Goal: Information Seeking & Learning: Learn about a topic

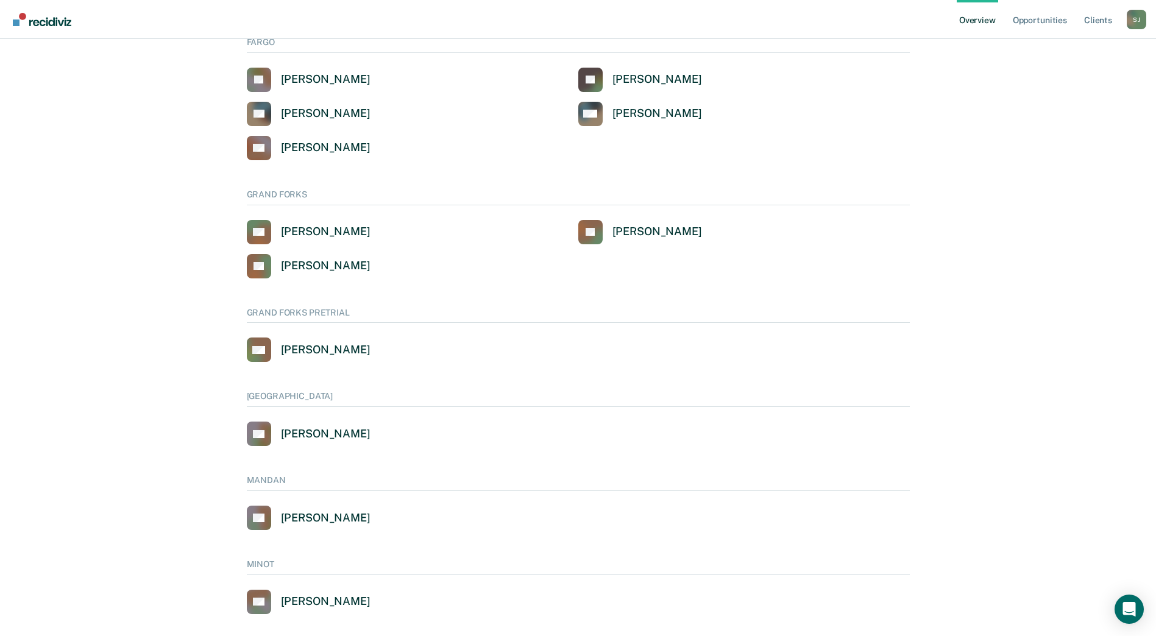
scroll to position [464, 0]
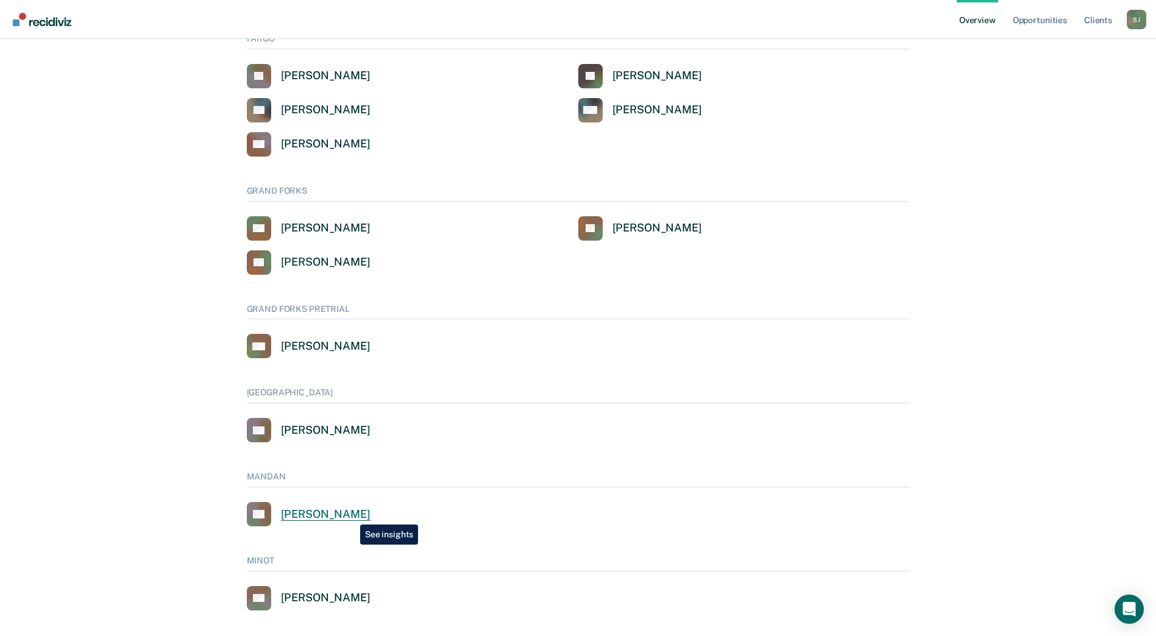
click at [351, 516] on div "[PERSON_NAME]" at bounding box center [326, 515] width 90 height 14
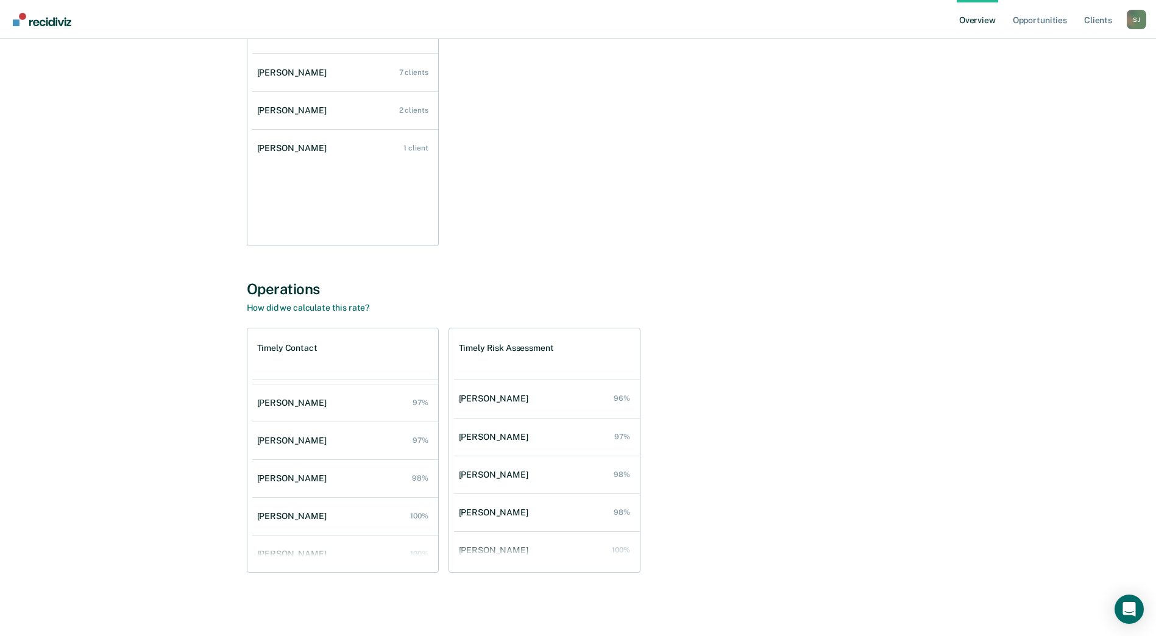
scroll to position [201, 0]
